Goal: Task Accomplishment & Management: Use online tool/utility

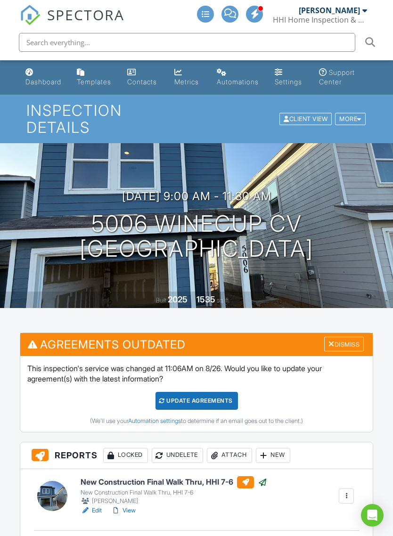
scroll to position [156, 0]
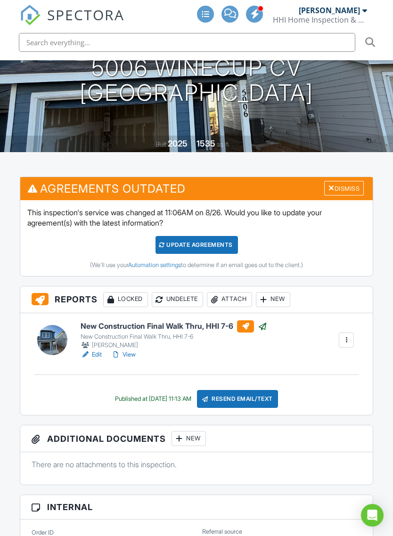
click at [347, 335] on div at bounding box center [345, 339] width 9 height 9
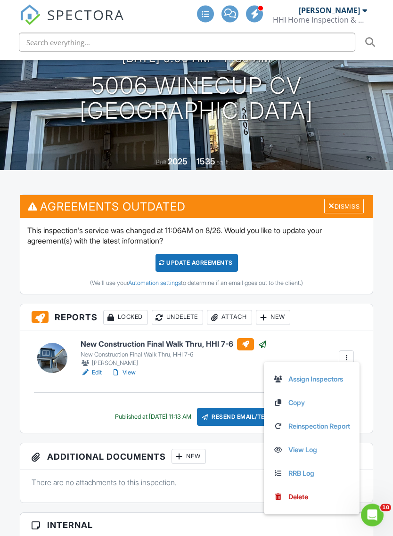
scroll to position [141, 0]
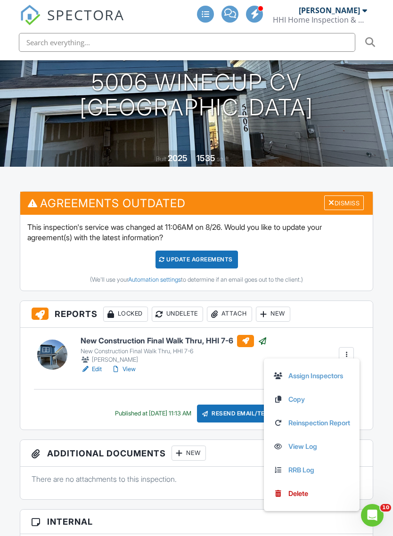
click at [320, 418] on link "Reinspection Report" at bounding box center [311, 423] width 77 height 10
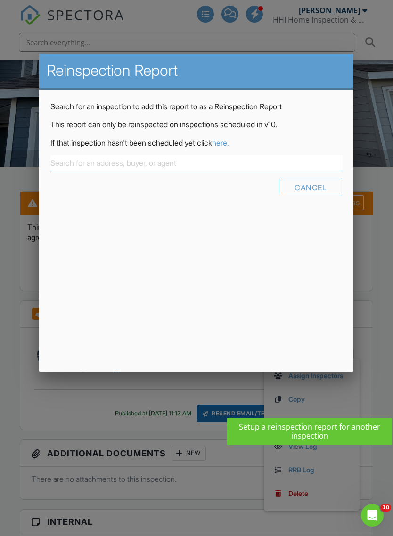
click at [70, 169] on input "text" at bounding box center [195, 163] width 291 height 16
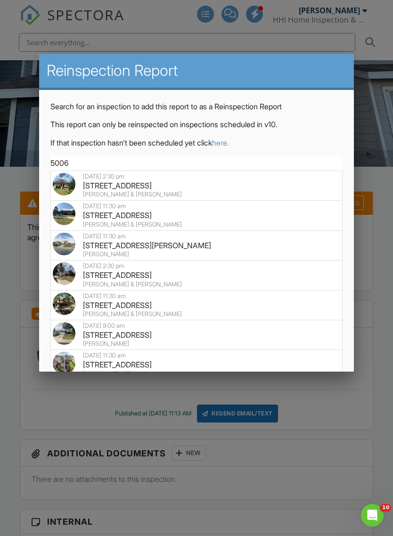
click at [117, 217] on div "173 Private Rd 3702, San Antonio, TX 78253" at bounding box center [196, 215] width 287 height 10
type input "173 Private Rd 3702, San Antonio, TX 78253"
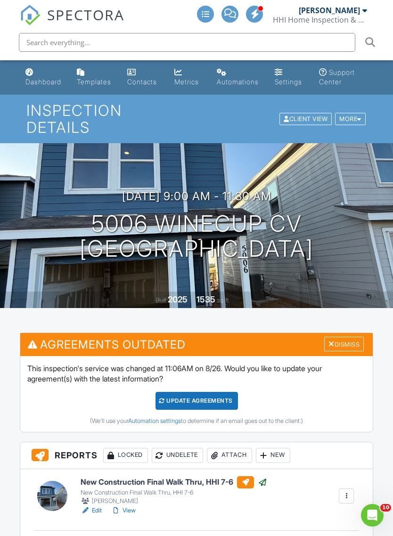
click at [344, 491] on div at bounding box center [345, 495] width 9 height 9
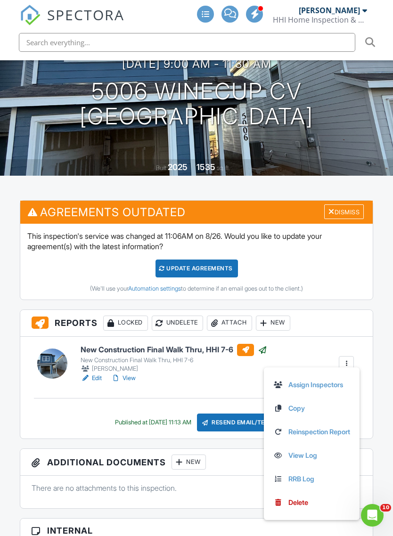
click at [322, 427] on link "Reinspection Report" at bounding box center [311, 432] width 77 height 10
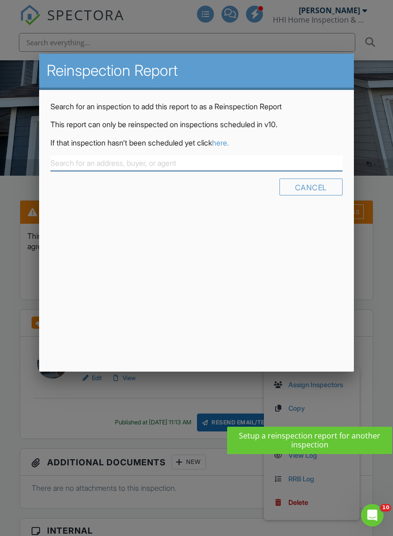
click at [77, 158] on input "text" at bounding box center [195, 163] width 291 height 16
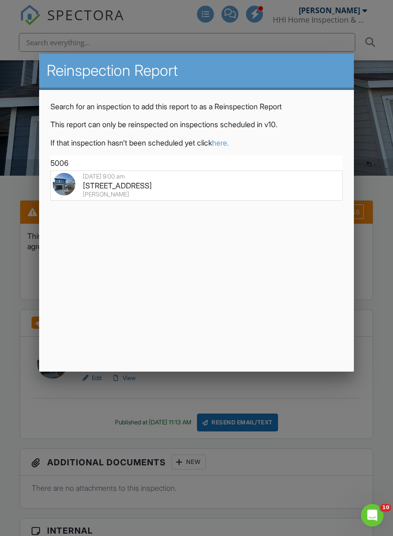
click at [95, 184] on div "[STREET_ADDRESS]" at bounding box center [196, 185] width 287 height 10
type input "[STREET_ADDRESS]"
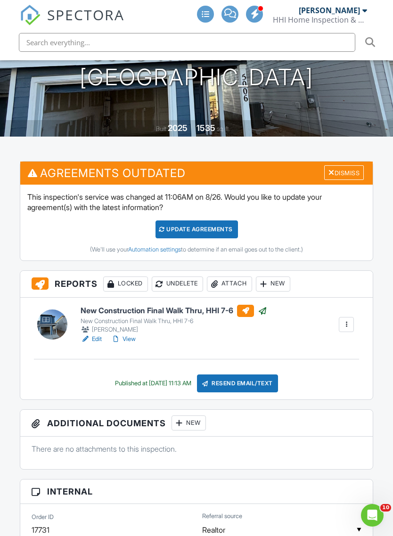
scroll to position [170, 0]
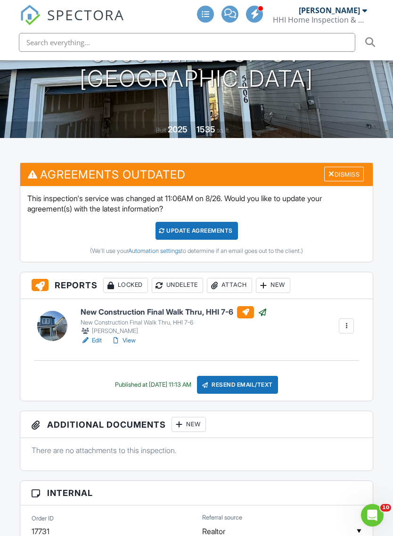
click at [128, 336] on link "View" at bounding box center [123, 340] width 24 height 9
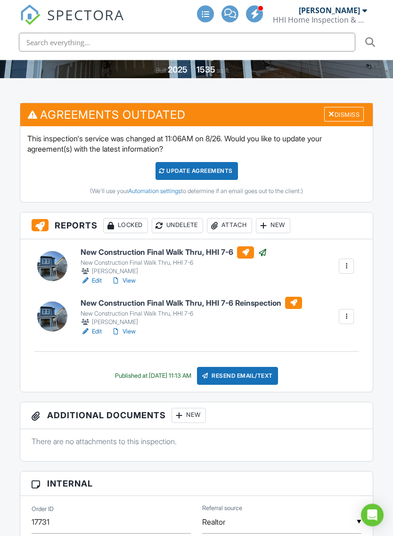
scroll to position [229, 0]
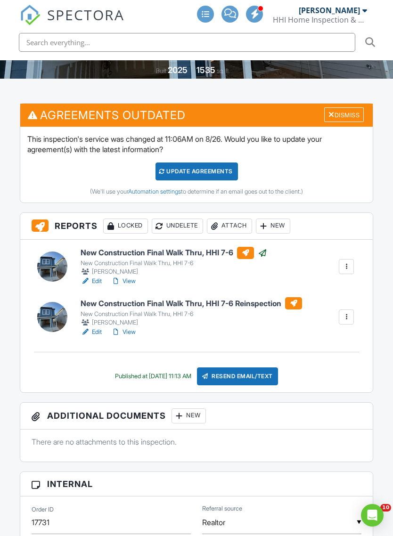
click at [129, 276] on link "View" at bounding box center [123, 280] width 24 height 9
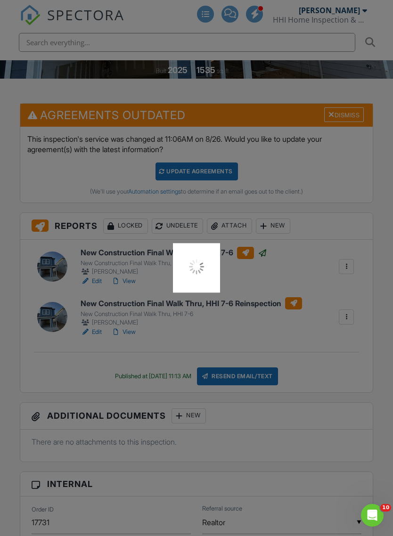
scroll to position [242, 0]
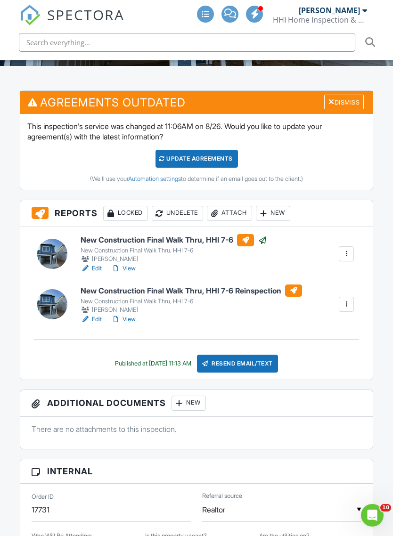
click at [127, 264] on link "View" at bounding box center [123, 268] width 24 height 9
